Goal: Information Seeking & Learning: Find specific fact

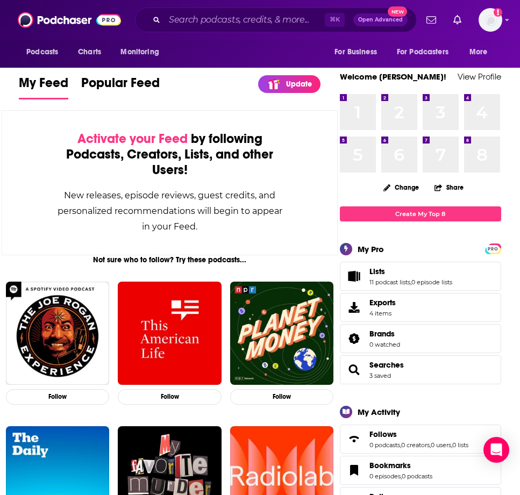
click at [184, 30] on div "⌘ K Open Advanced New" at bounding box center [276, 20] width 282 height 25
click at [191, 22] on input "Search podcasts, credits, & more..." at bounding box center [244, 19] width 160 height 17
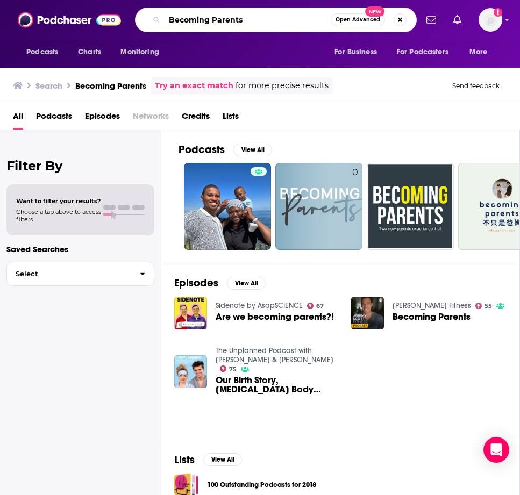
click at [253, 25] on input "Becoming Parents" at bounding box center [247, 19] width 166 height 17
type input "Becoming Parents - birth stories and birthwork wisdom"
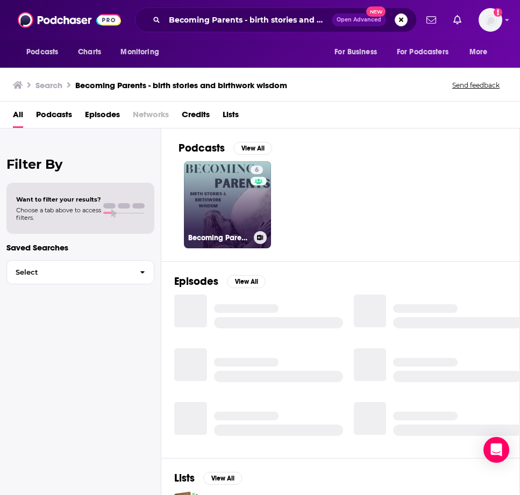
click at [231, 181] on link "6 Becoming Parents - Birth Stories and Birthwork Wisdom" at bounding box center [227, 204] width 87 height 87
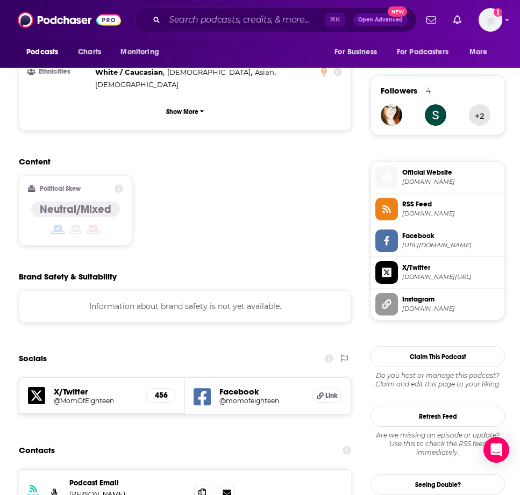
scroll to position [743, 0]
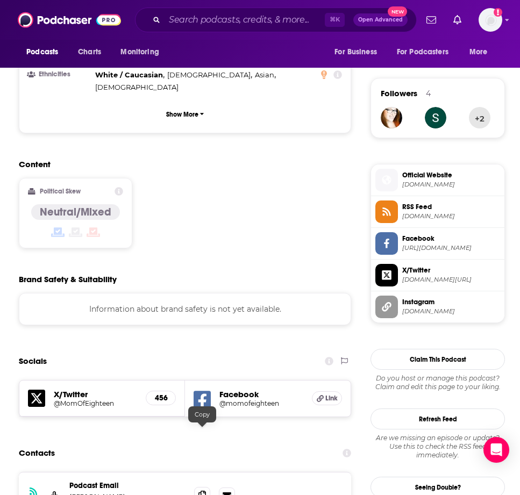
click at [206, 487] on span at bounding box center [202, 495] width 16 height 16
